Goal: Register for event/course

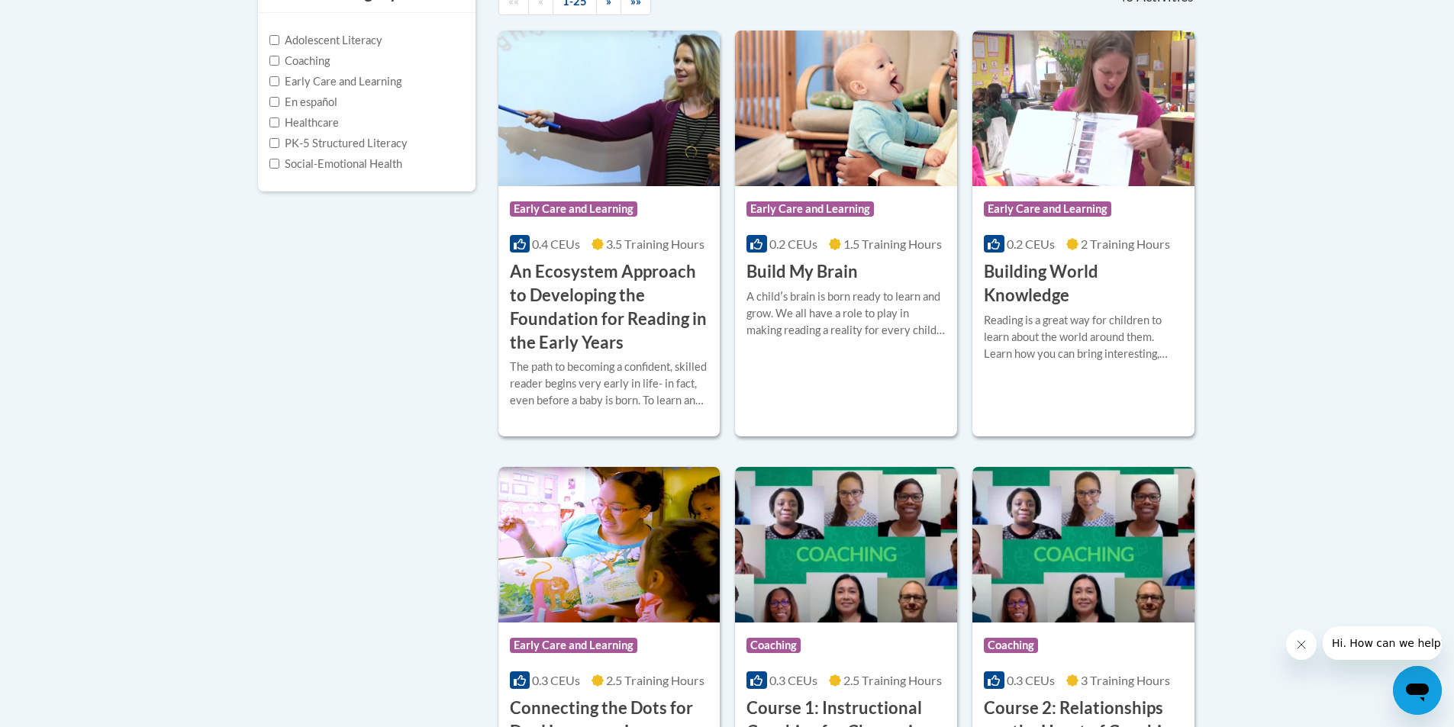
scroll to position [534, 0]
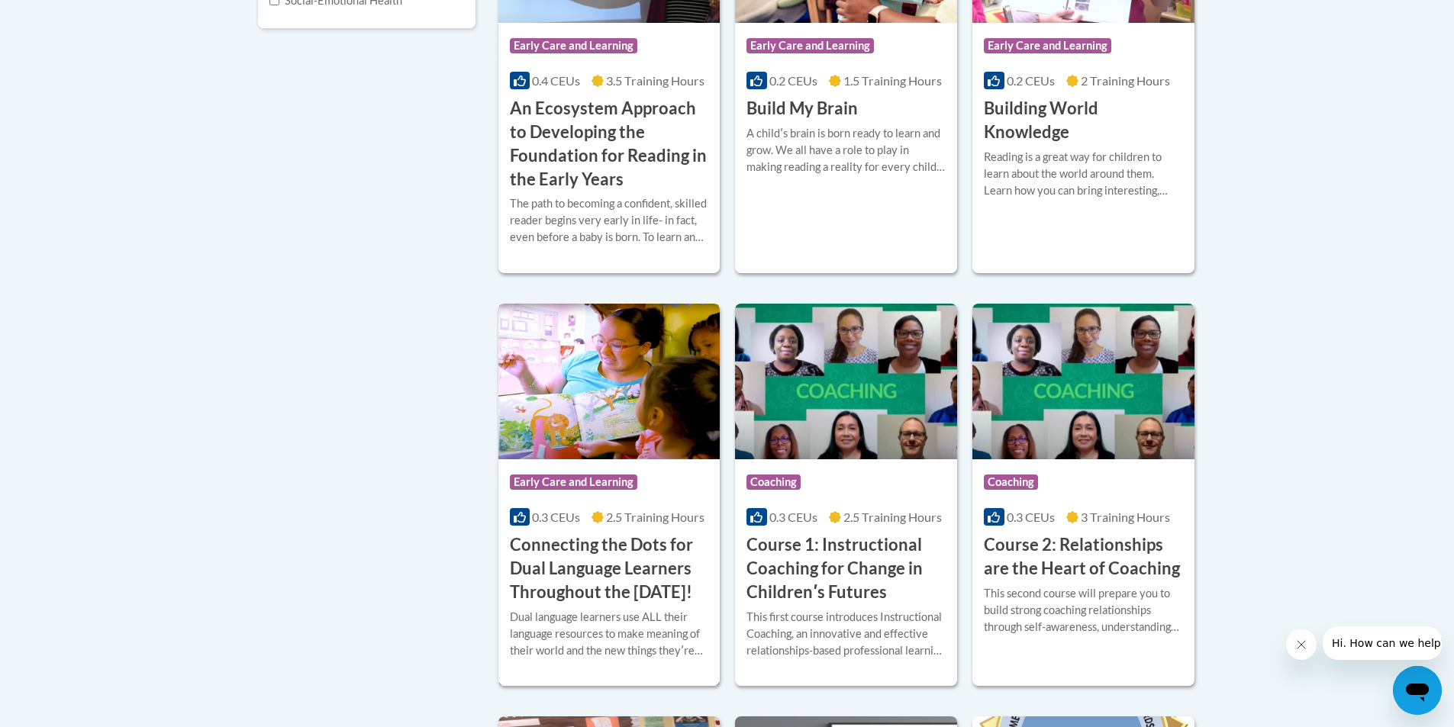
click at [615, 548] on h3 "Connecting the Dots for Dual Language Learners Throughout the [DATE]!" at bounding box center [609, 569] width 199 height 70
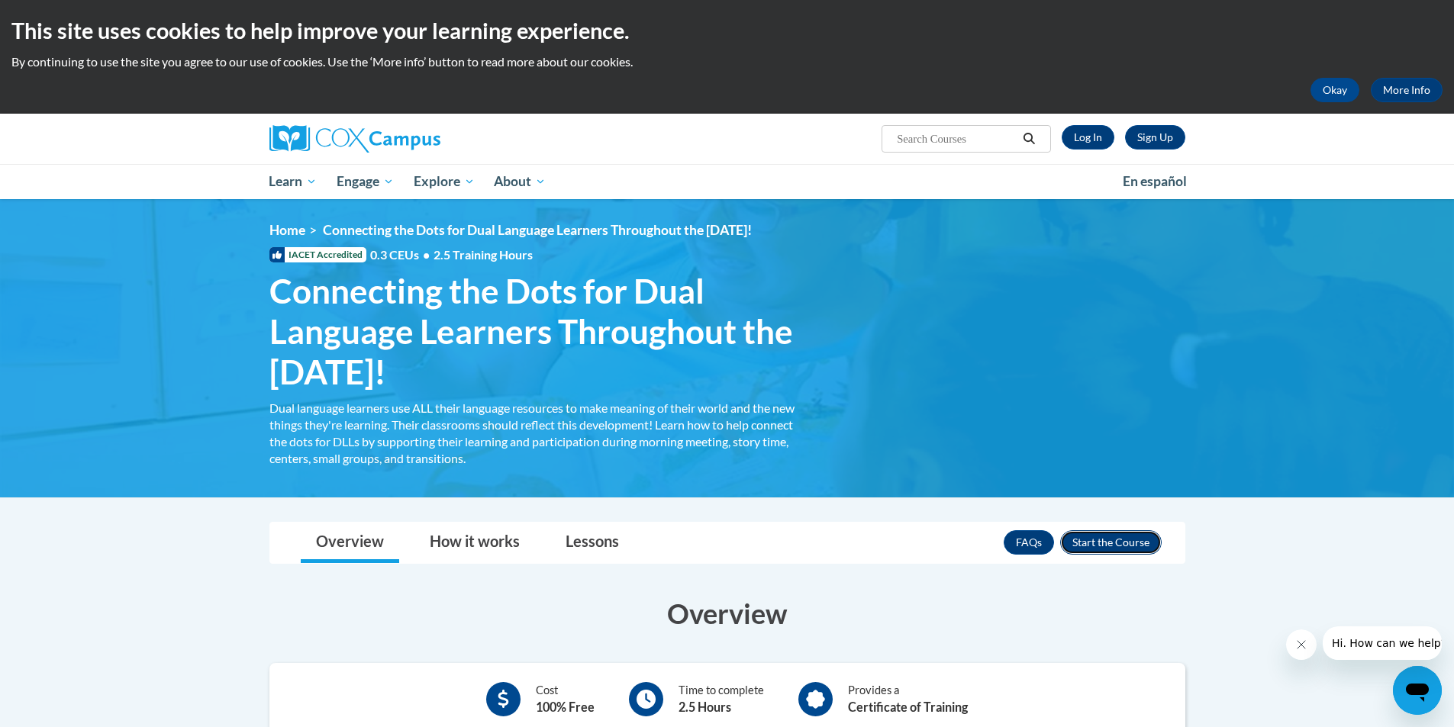
click at [1116, 545] on button "Enroll" at bounding box center [1111, 542] width 102 height 24
